Goal: Task Accomplishment & Management: Manage account settings

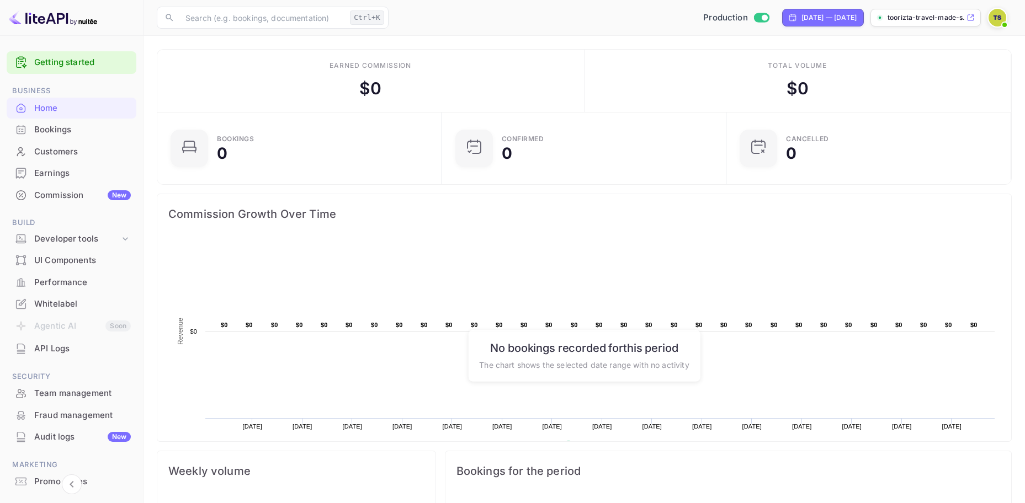
scroll to position [51, 0]
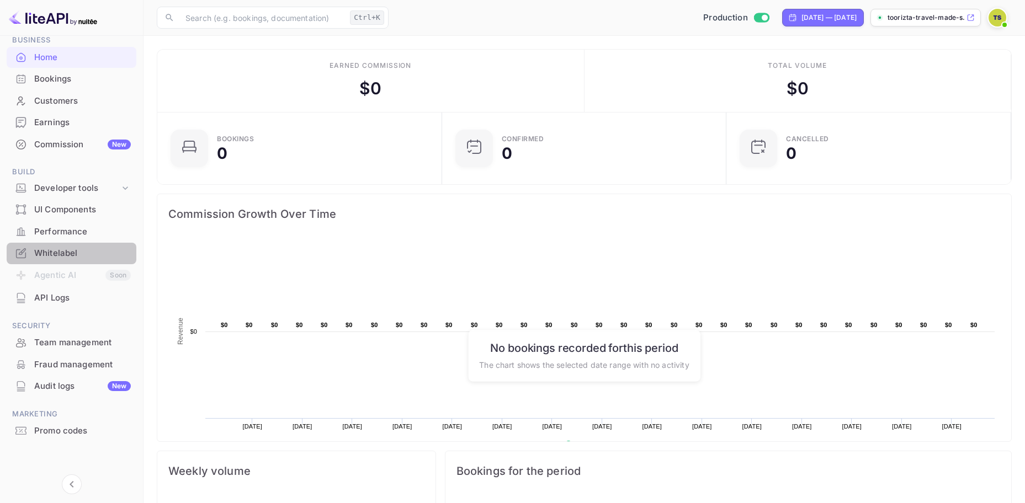
click at [74, 250] on div "Whitelabel" at bounding box center [82, 253] width 97 height 13
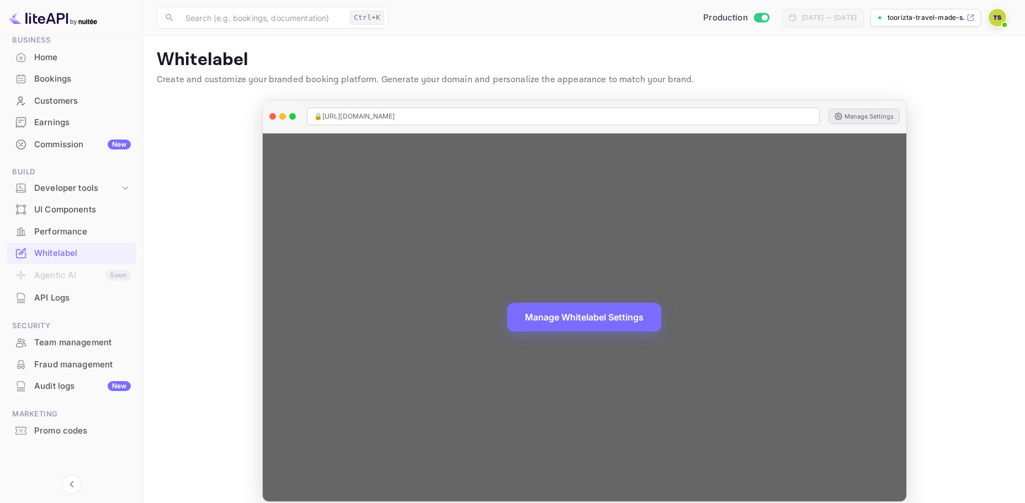
click at [876, 116] on button "Manage Settings" at bounding box center [864, 116] width 71 height 15
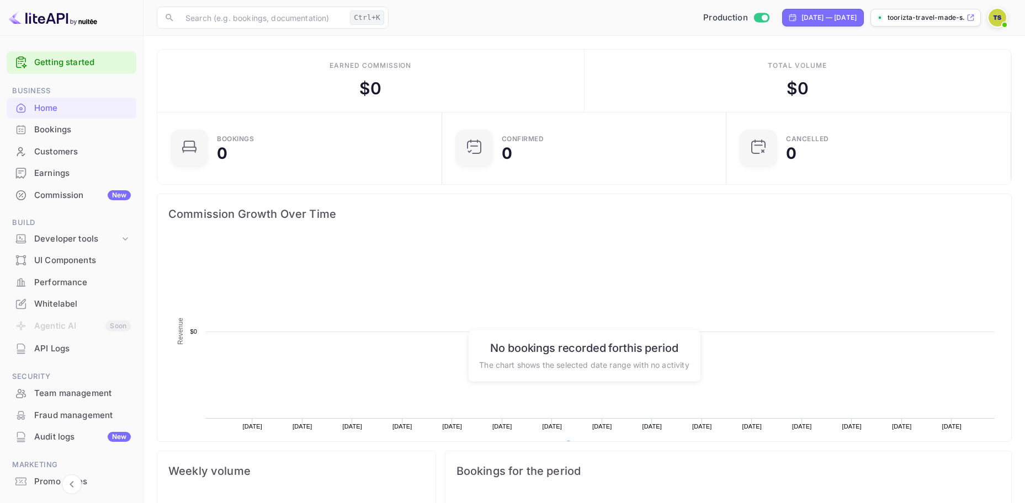
scroll to position [171, 269]
click at [71, 298] on div "Whitelabel" at bounding box center [72, 305] width 130 height 22
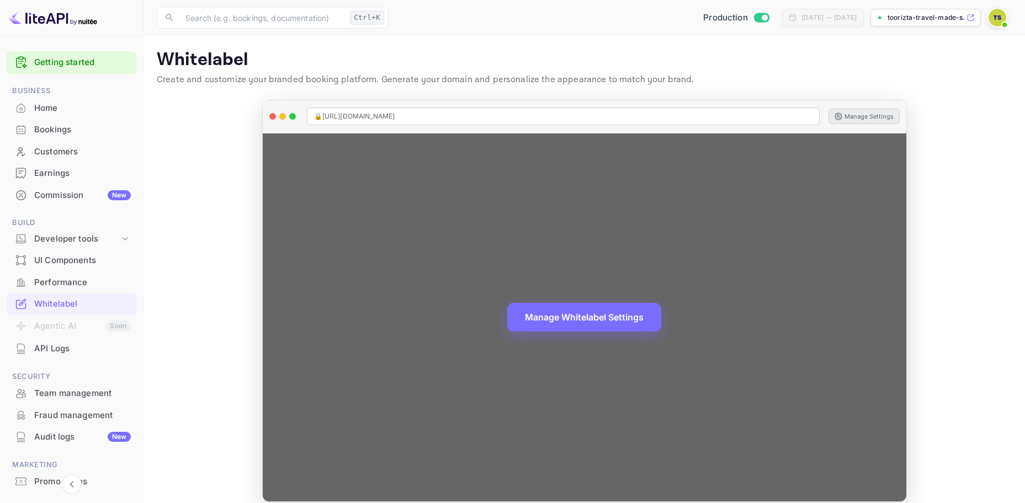
click at [881, 115] on button "Manage Settings" at bounding box center [864, 116] width 71 height 15
